Goal: Task Accomplishment & Management: Complete application form

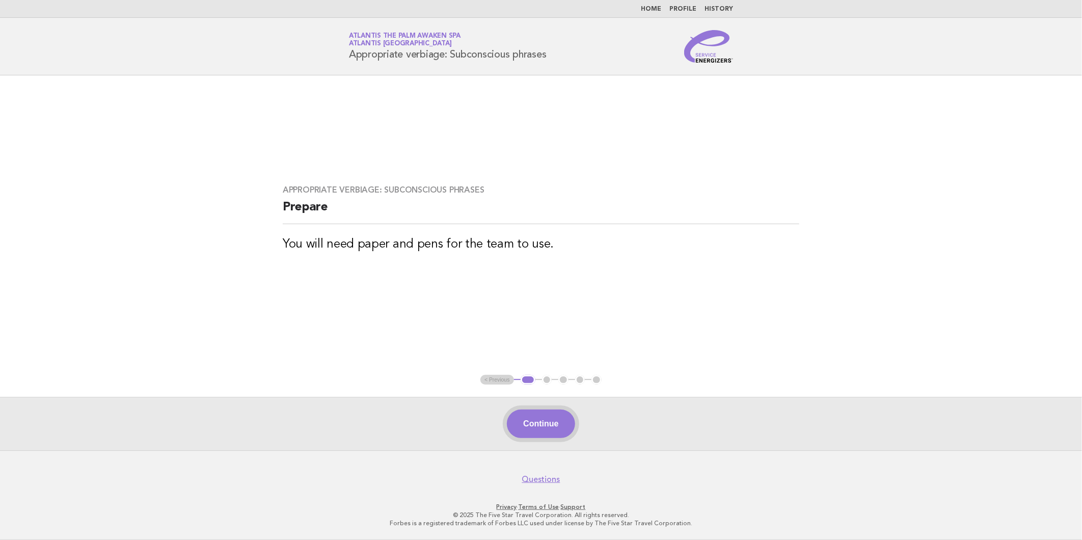
click at [533, 418] on button "Continue" at bounding box center [541, 424] width 68 height 29
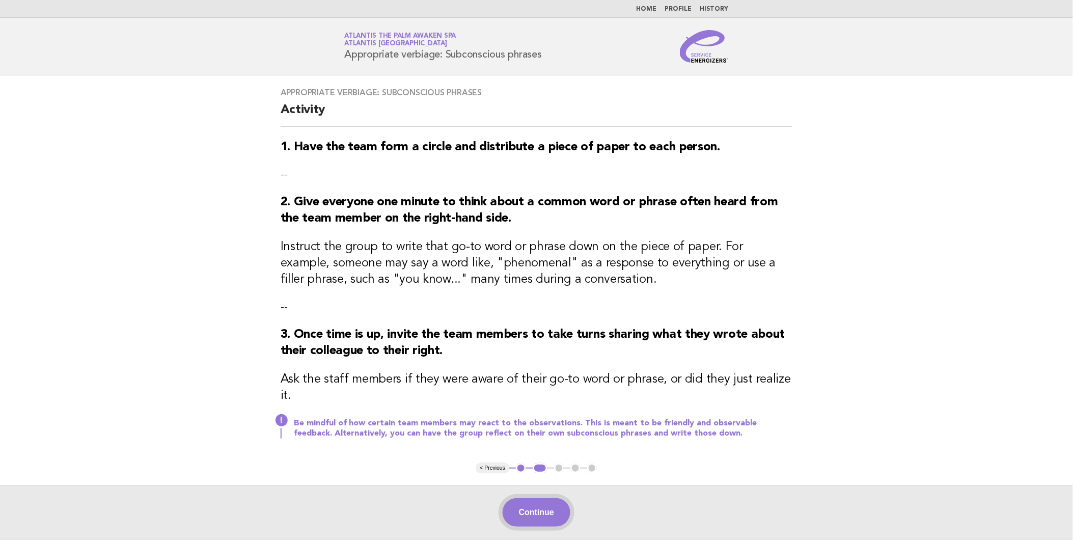
click at [549, 498] on button "Continue" at bounding box center [537, 512] width 68 height 29
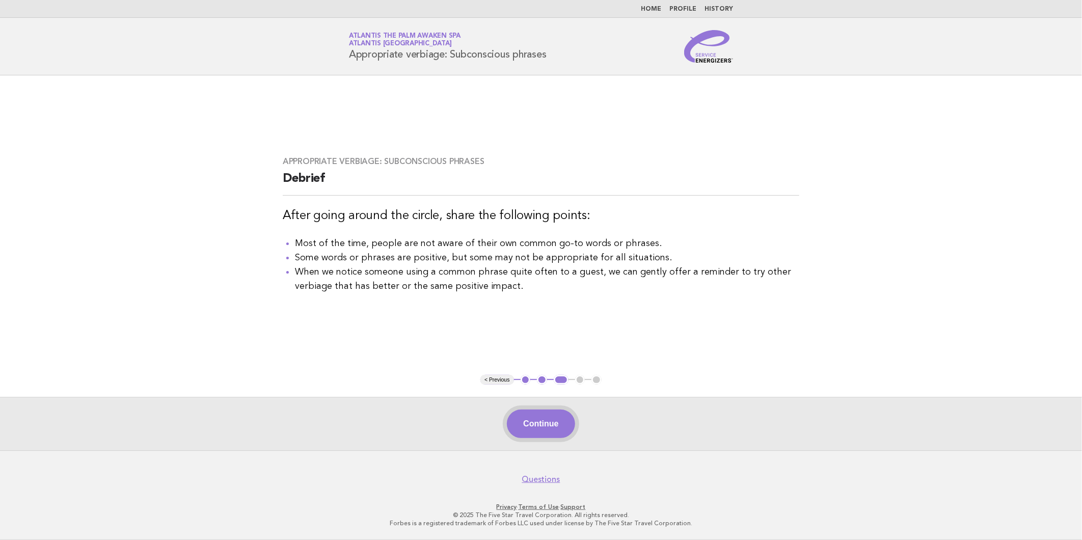
click at [538, 417] on button "Continue" at bounding box center [541, 424] width 68 height 29
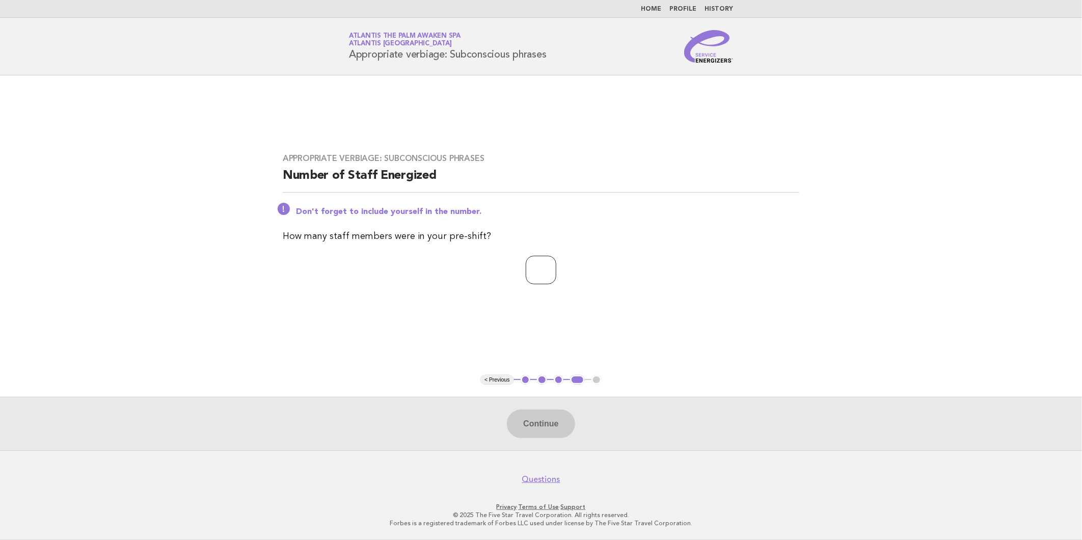
click at [549, 270] on input "number" at bounding box center [541, 270] width 31 height 29
type input "*"
click at [551, 433] on button "Continue" at bounding box center [541, 424] width 68 height 29
